Goal: Information Seeking & Learning: Learn about a topic

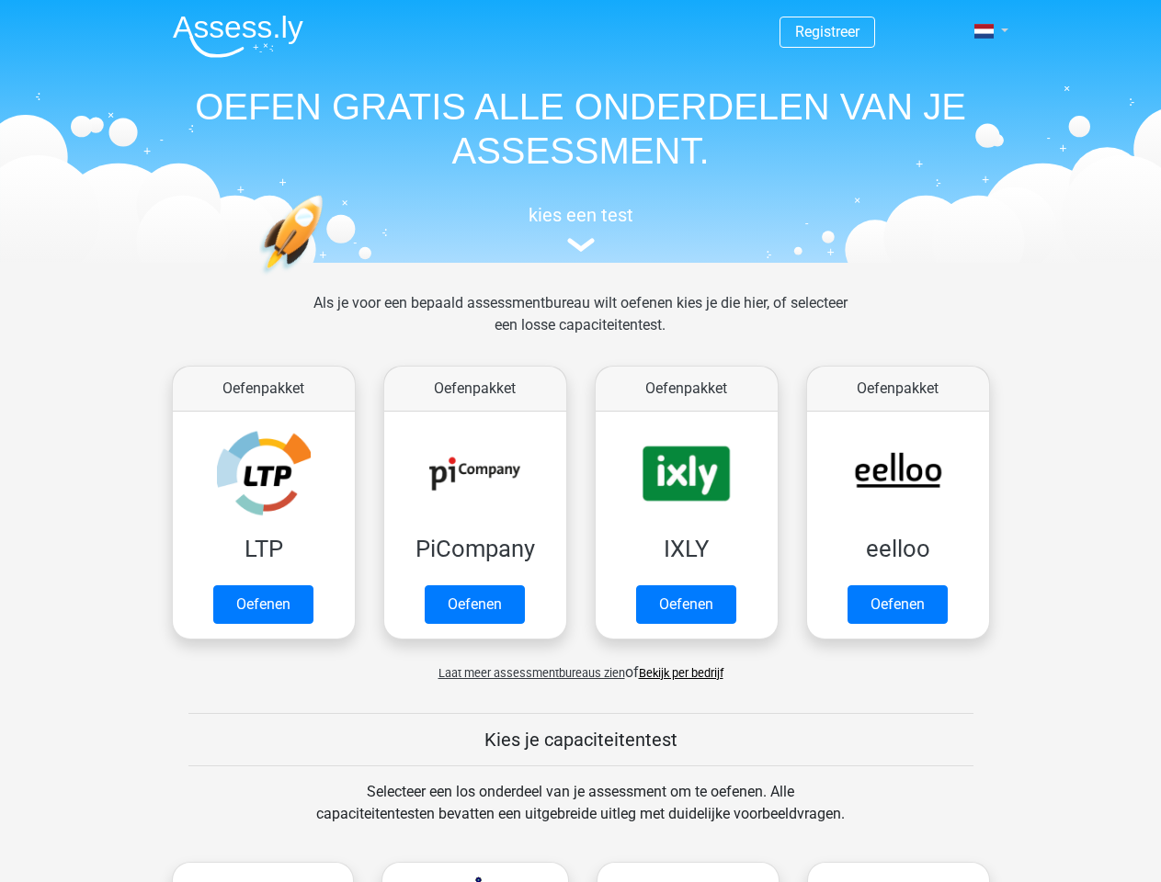
click at [985, 31] on span at bounding box center [983, 31] width 19 height 15
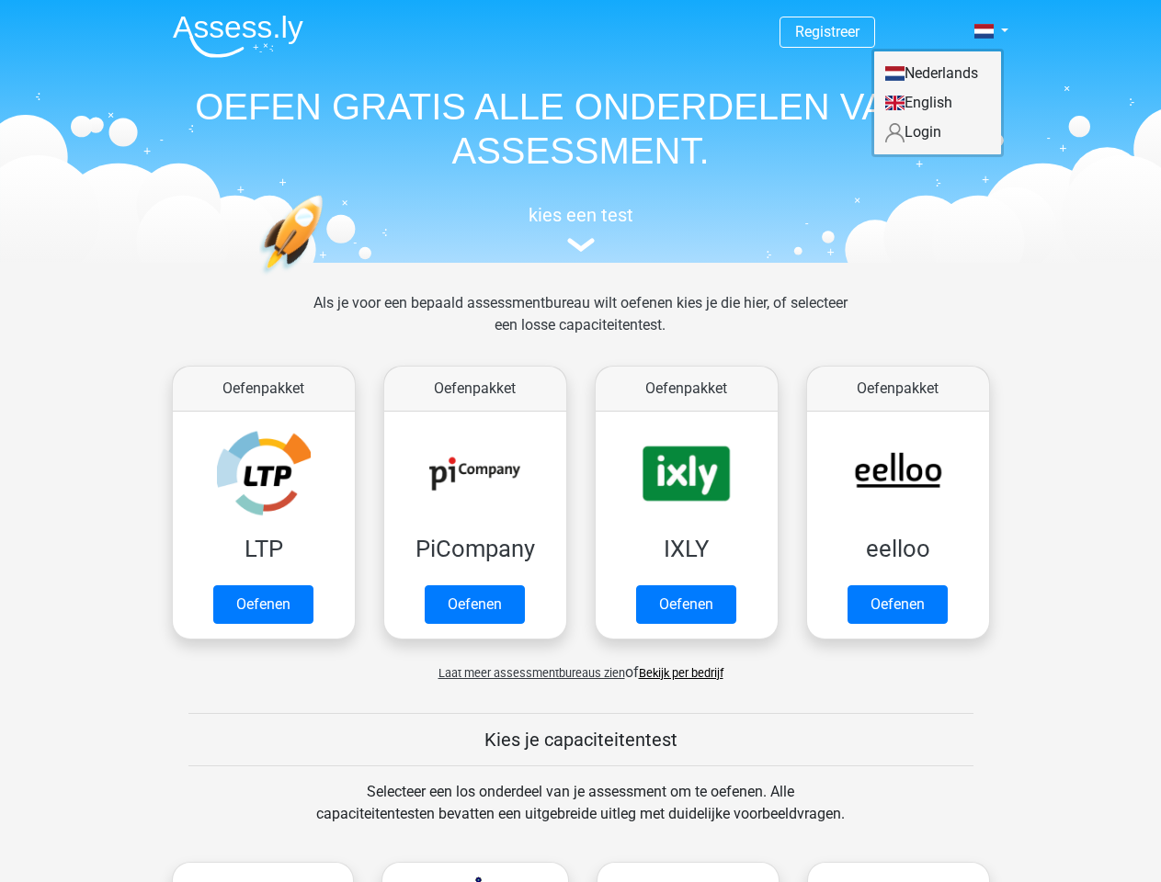
click at [527, 673] on span "Laat meer assessmentbureaus zien" at bounding box center [531, 673] width 187 height 14
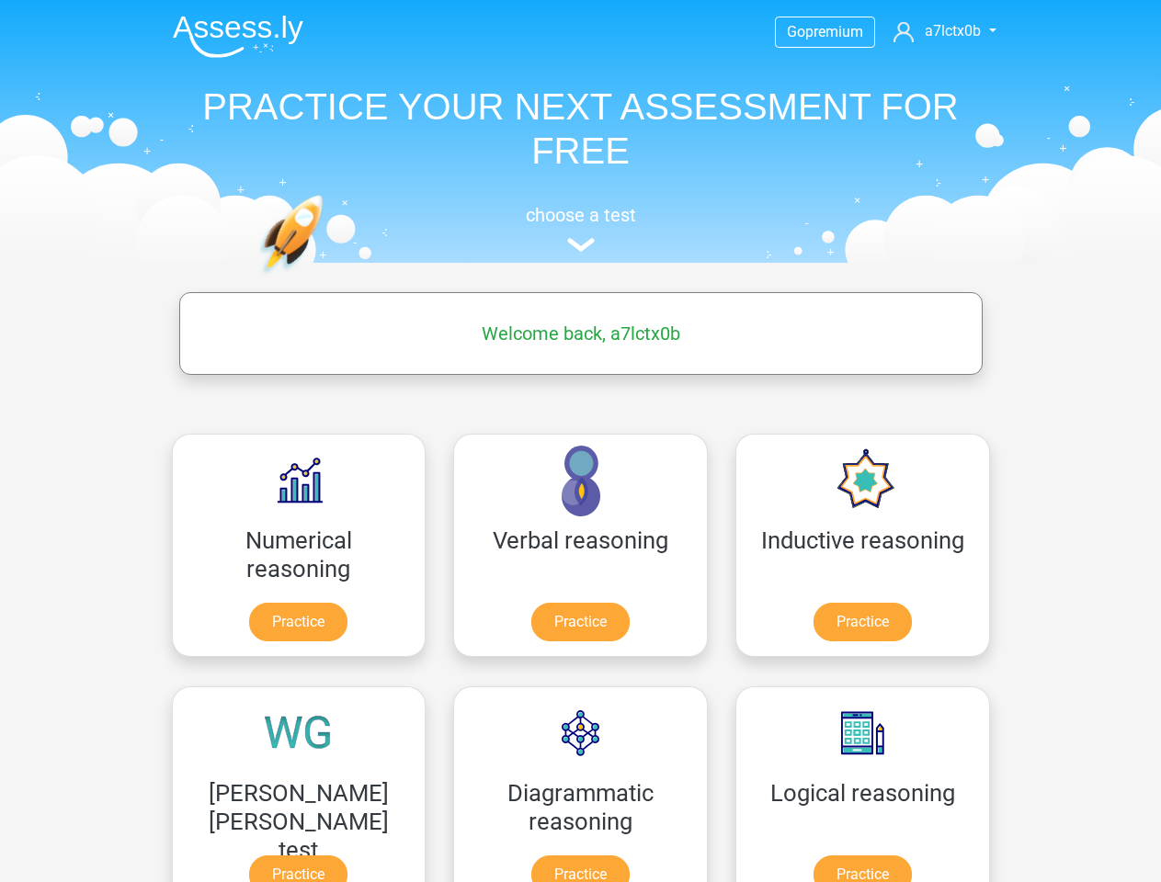
click at [944, 31] on span "a7lctx0b" at bounding box center [952, 30] width 56 height 17
